Goal: Check status: Check status

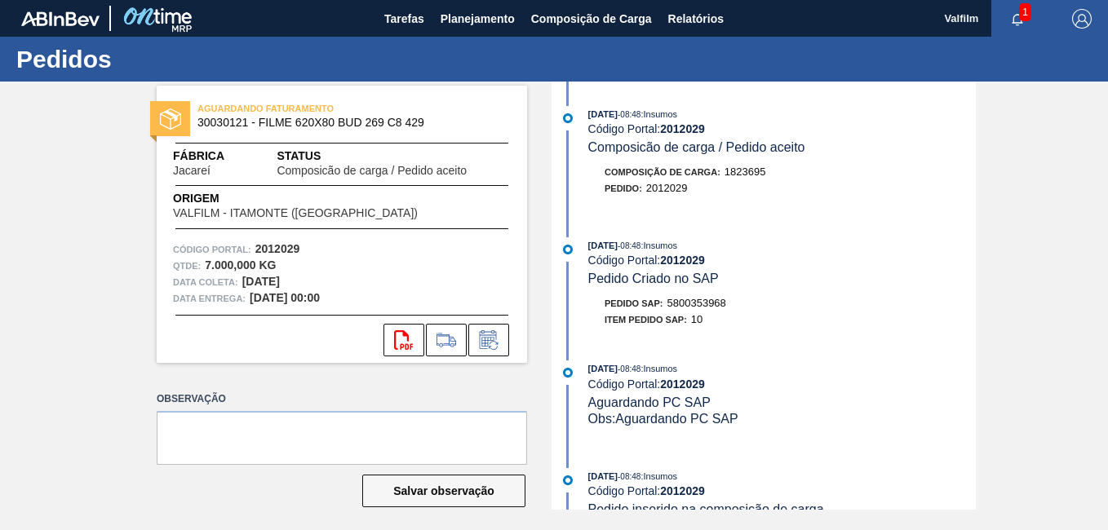
click at [890, 385] on div "Código Portal: 2012029" at bounding box center [782, 384] width 388 height 13
click at [489, 329] on button at bounding box center [488, 340] width 41 height 33
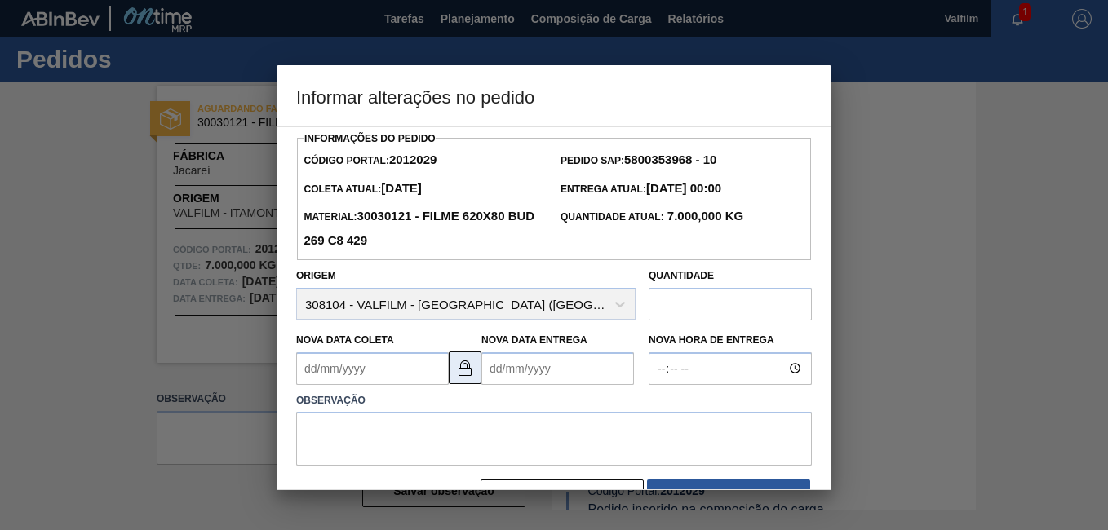
click at [468, 362] on img at bounding box center [465, 368] width 20 height 20
click at [307, 374] on Coleta2012029 "Nova Data Coleta" at bounding box center [372, 369] width 153 height 33
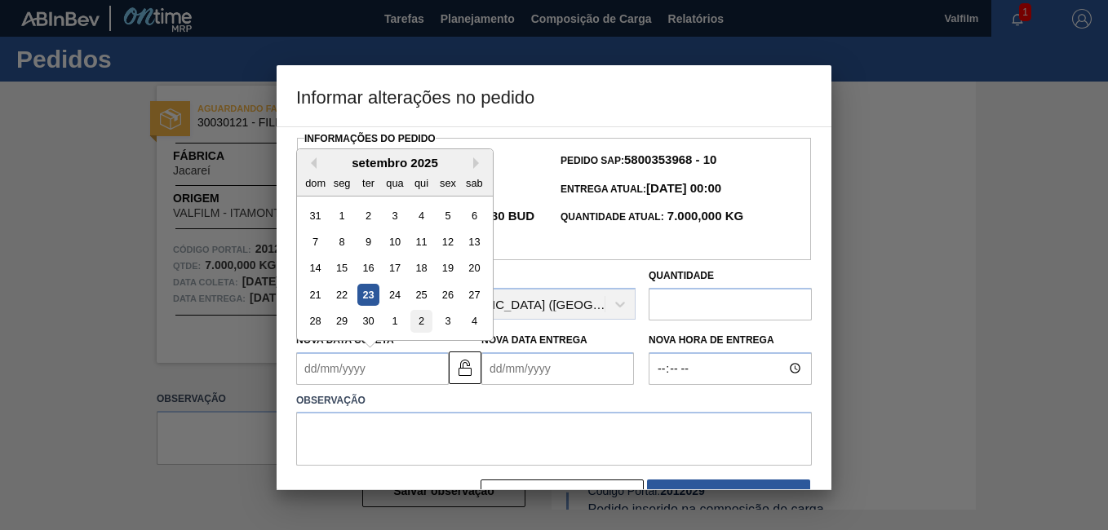
click at [415, 326] on div "2" at bounding box center [421, 321] width 22 height 22
type Coleta2012029 "02/10/2025"
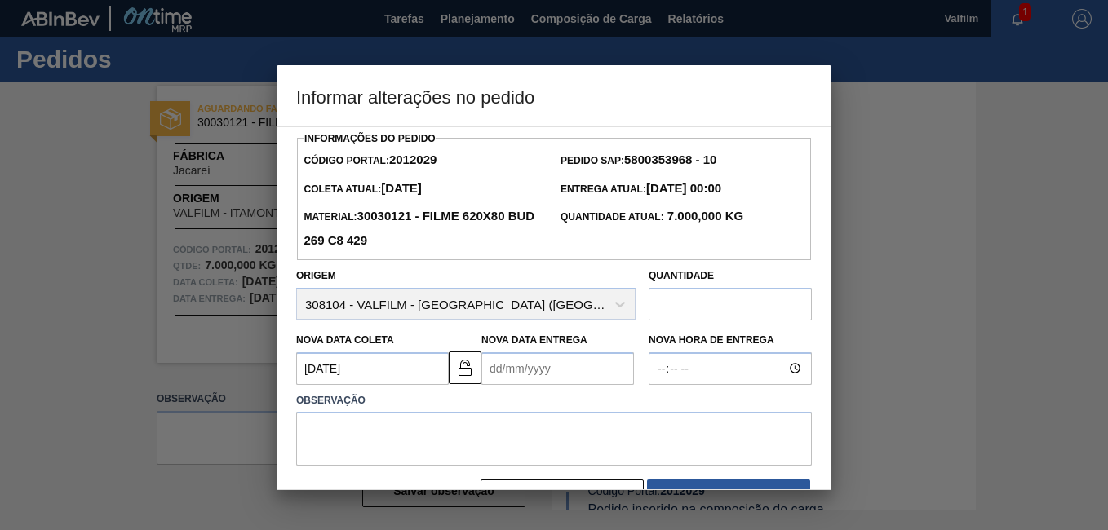
click at [516, 361] on Entrega2012029 "Nova Data Entrega" at bounding box center [557, 369] width 153 height 33
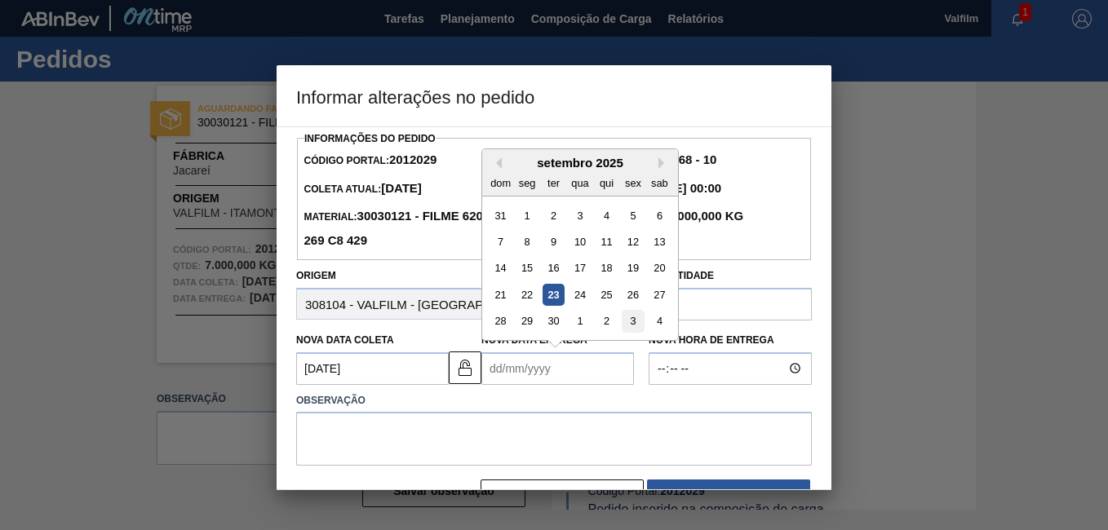
click at [627, 320] on div "3" at bounding box center [633, 321] width 22 height 22
type Entrega2012029 "03/10/2025"
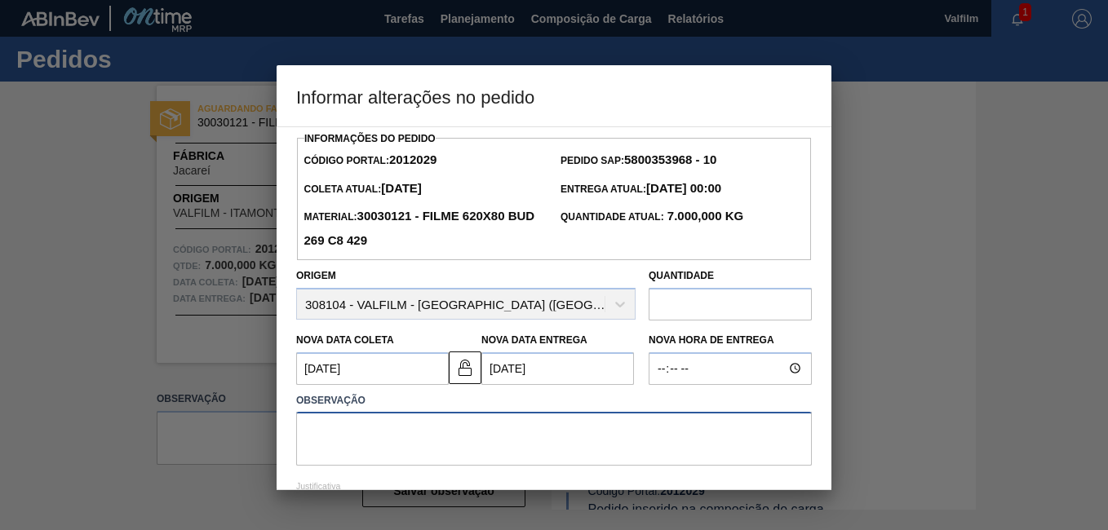
click at [510, 445] on textarea at bounding box center [554, 439] width 516 height 54
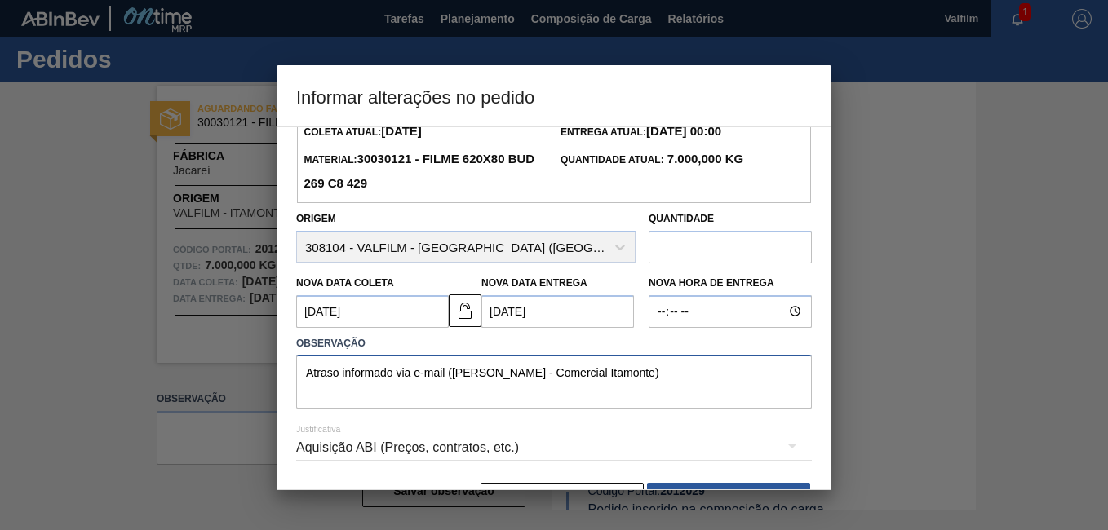
scroll to position [108, 0]
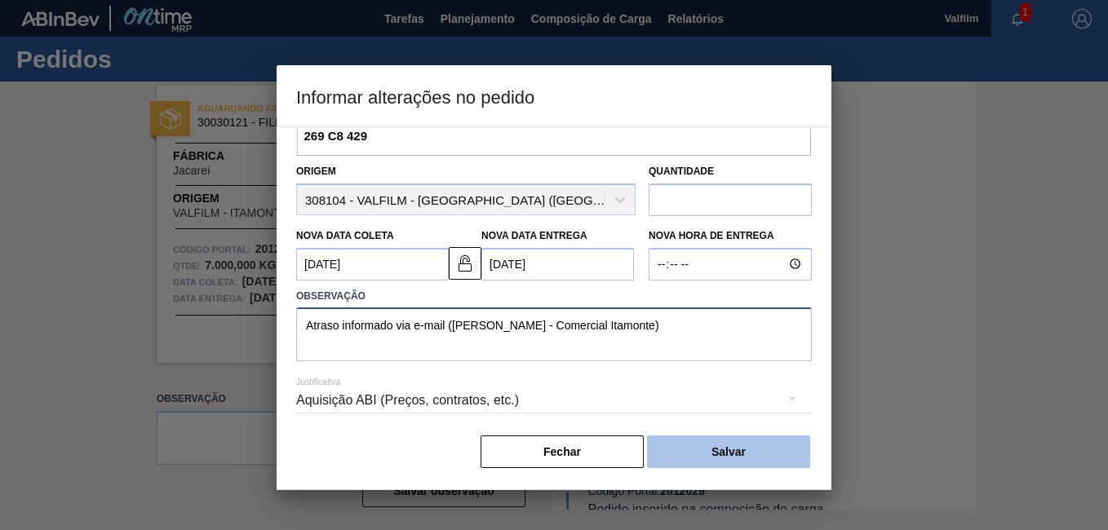
type textarea "Atraso informado via e-mail (Ana Carolina - Comercial Itamonte)"
click at [765, 446] on button "Salvar" at bounding box center [728, 452] width 163 height 33
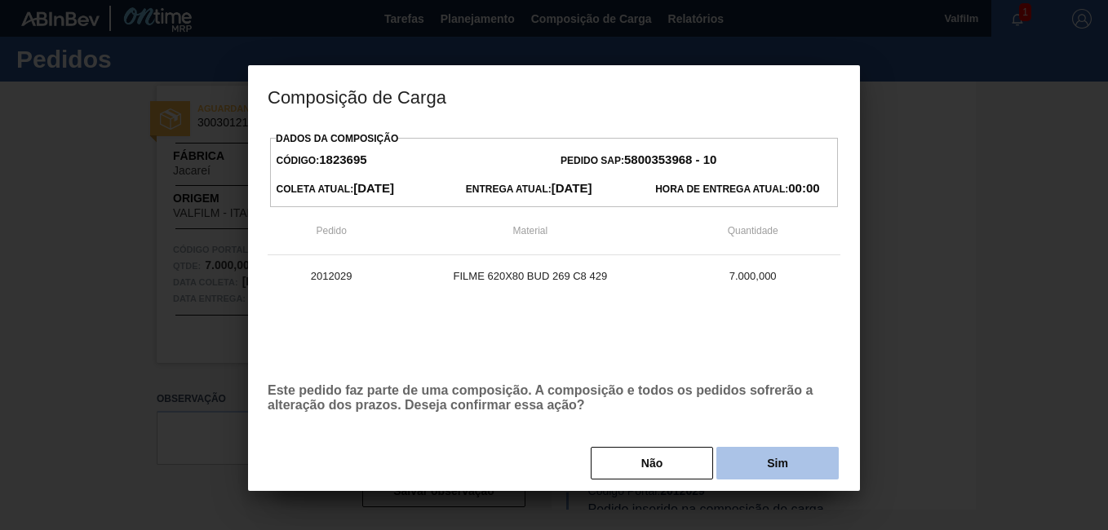
click at [801, 464] on button "Sim" at bounding box center [777, 463] width 122 height 33
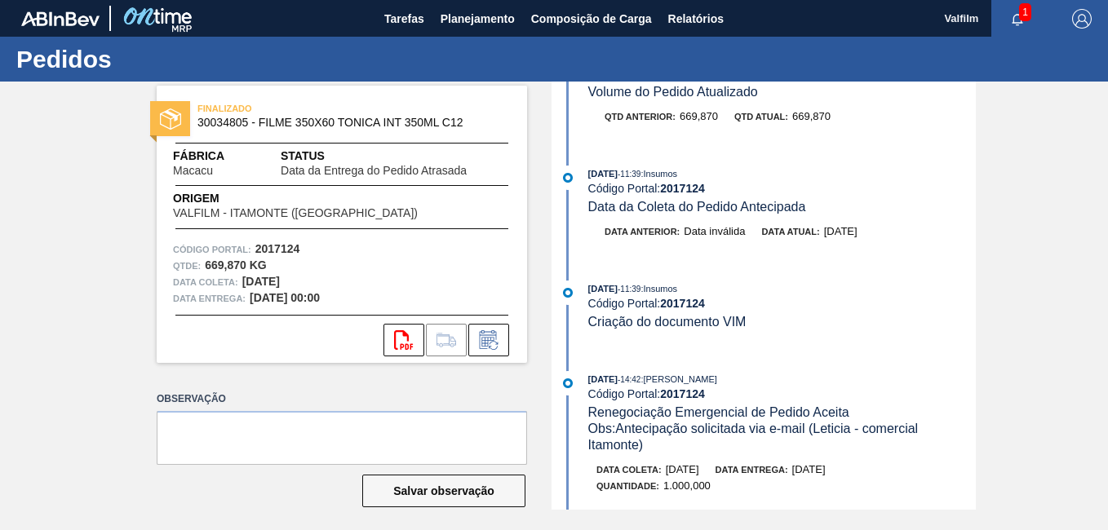
scroll to position [1550, 0]
